Goal: Find contact information: Find contact information

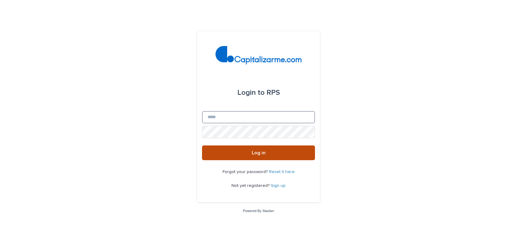
type input "**********"
click at [271, 156] on button "Log in" at bounding box center [258, 152] width 113 height 15
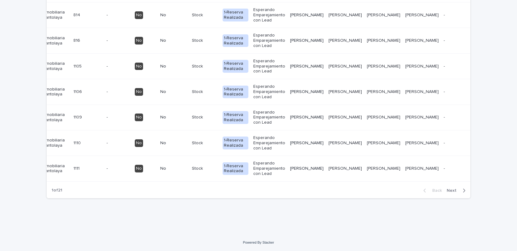
scroll to position [787, 0]
click at [453, 190] on span "Next" at bounding box center [452, 190] width 13 height 4
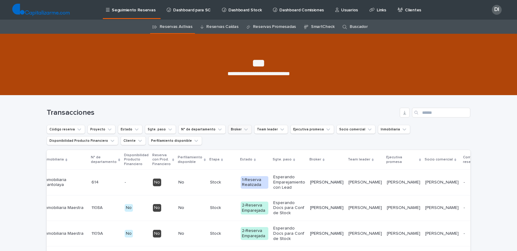
click at [243, 132] on icon "Broker" at bounding box center [246, 129] width 6 height 6
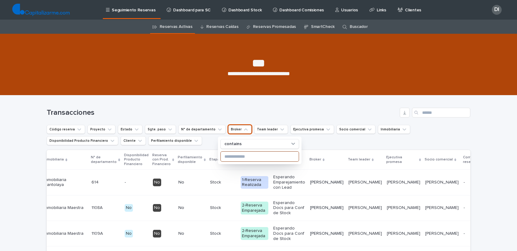
click at [244, 158] on input at bounding box center [260, 157] width 78 height 10
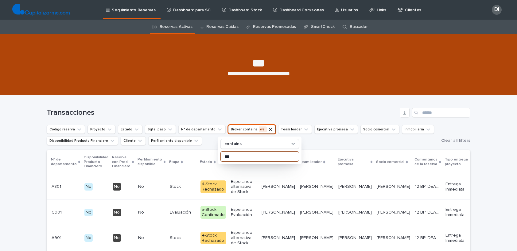
scroll to position [0, 182]
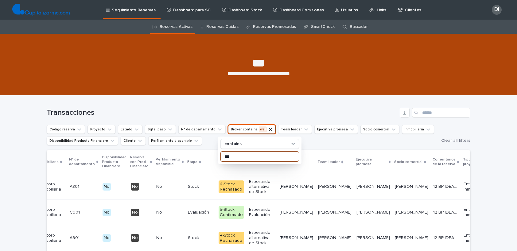
type input "***"
click at [343, 140] on ul "Código reserva Proyecto Estado Sgte. paso N° de departamento Broker contains wa…" at bounding box center [242, 135] width 394 height 23
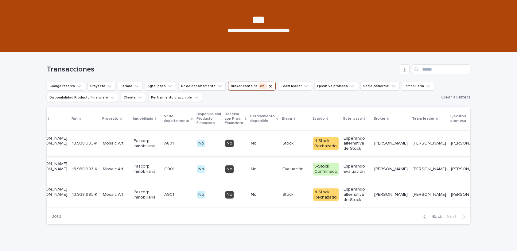
scroll to position [0, 0]
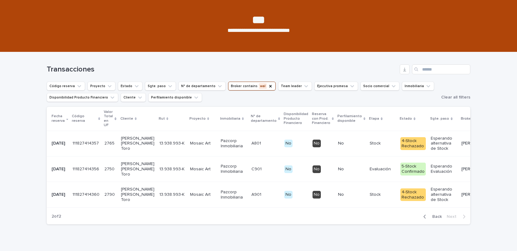
click at [218, 147] on td "Pazcorp Inmobiliaria" at bounding box center [233, 143] width 31 height 25
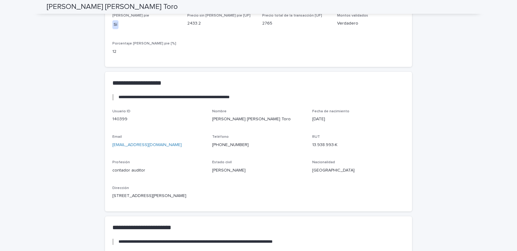
scroll to position [474, 0]
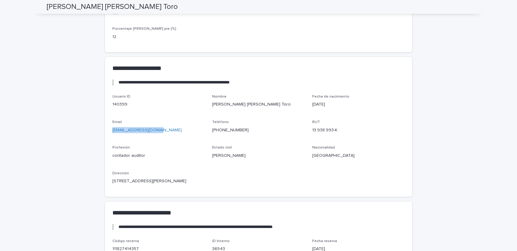
drag, startPoint x: 164, startPoint y: 123, endPoint x: 109, endPoint y: 124, distance: 55.2
click at [109, 124] on div "Usuario ID 140399 Nombre [PERSON_NAME] [PERSON_NAME] Toro Fecha de nacimiento […" at bounding box center [258, 145] width 307 height 102
copy link "[EMAIL_ADDRESS][DOMAIN_NAME]"
